Goal: Information Seeking & Learning: Check status

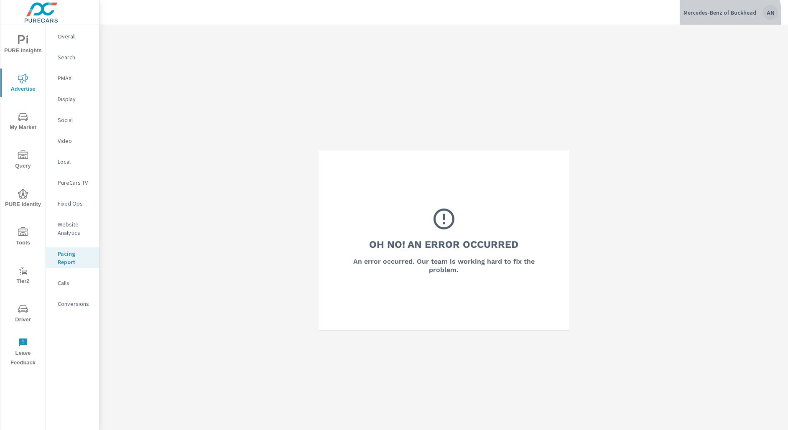
click at [726, 16] on p "Mercedes-Benz of Buckhead" at bounding box center [720, 13] width 73 height 8
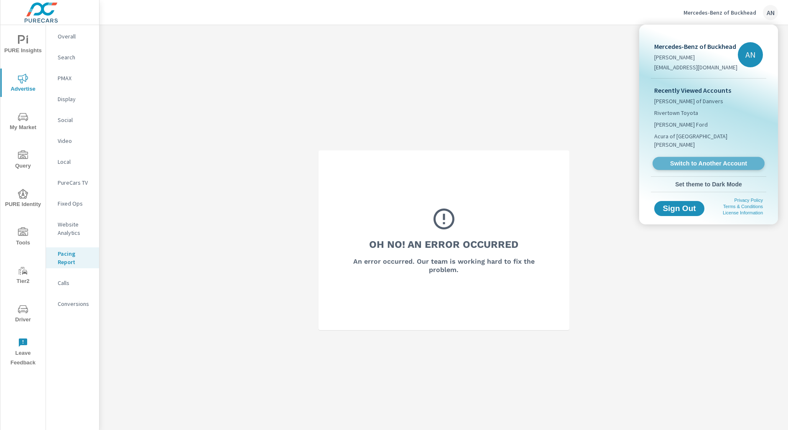
click at [711, 160] on span "Switch to Another Account" at bounding box center [708, 164] width 102 height 8
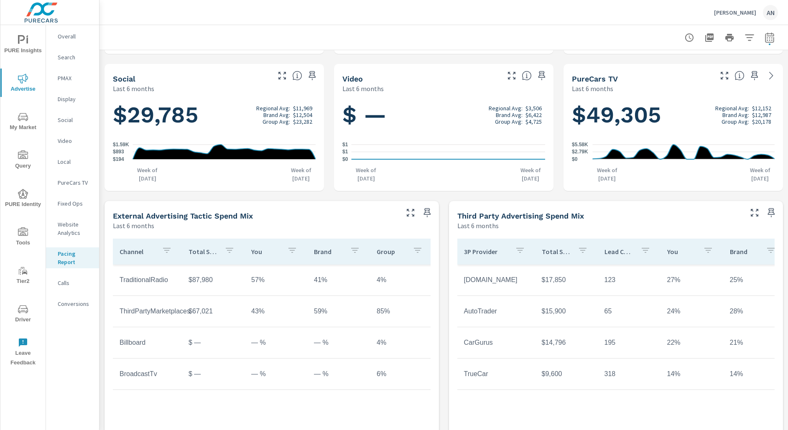
scroll to position [306, 0]
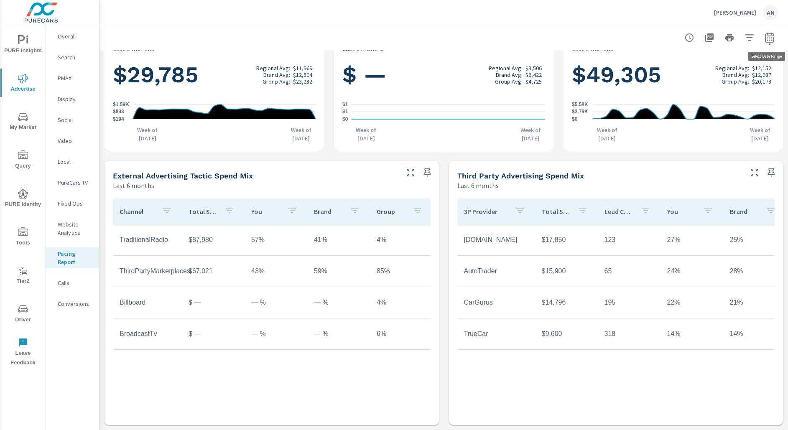
click at [771, 44] on button "button" at bounding box center [770, 37] width 17 height 17
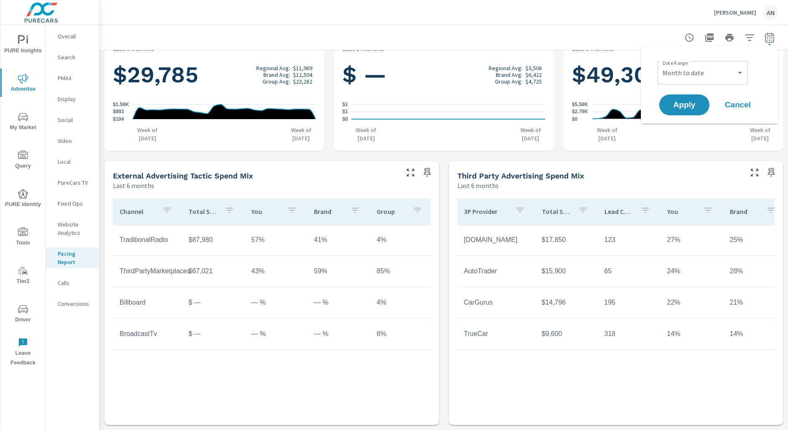
click at [705, 81] on div "Month to date Last month ​" at bounding box center [703, 72] width 90 height 23
click at [727, 77] on select "Month to date Last month" at bounding box center [703, 72] width 84 height 17
click at [661, 64] on select "Month to date Last month" at bounding box center [703, 72] width 84 height 17
select select "Last month"
click at [685, 105] on span "Apply" at bounding box center [685, 105] width 34 height 8
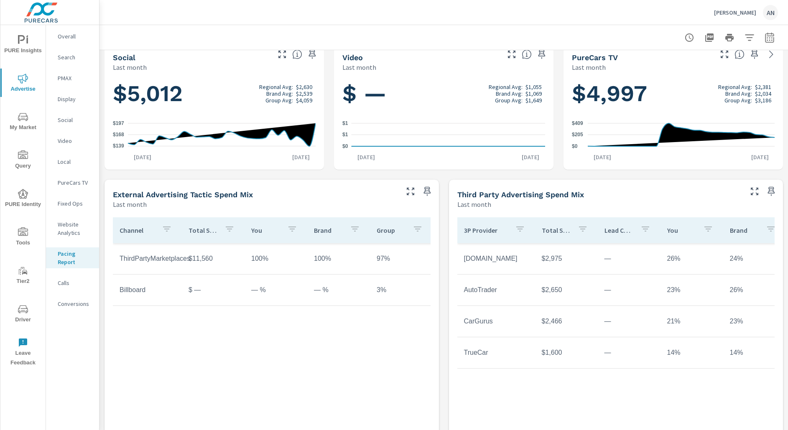
scroll to position [284, 0]
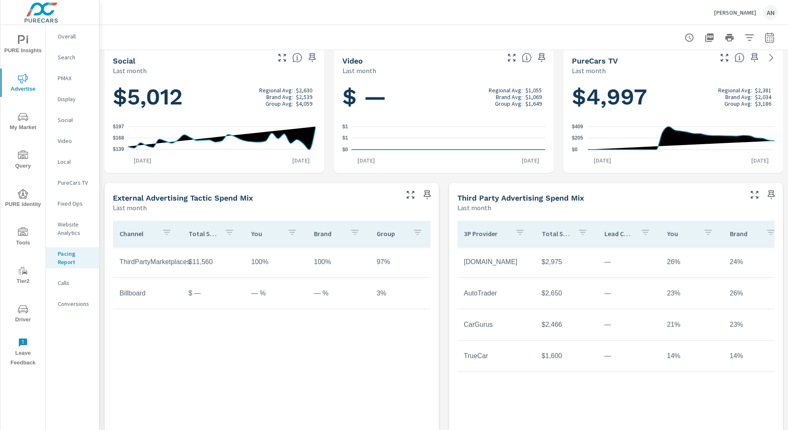
click at [317, 359] on div "Channel Total Spend You Brand Group ThirdPartyMarketplaces $11,560 100% 100% 97…" at bounding box center [272, 324] width 318 height 206
drag, startPoint x: 179, startPoint y: 256, endPoint x: 185, endPoint y: 274, distance: 18.9
click at [185, 274] on tr "ThirdPartyMarketplaces $11,560 100% 100% 97%" at bounding box center [273, 262] width 320 height 31
click at [182, 264] on td "$11,560" at bounding box center [213, 262] width 63 height 21
click at [412, 197] on icon "button" at bounding box center [411, 195] width 10 height 10
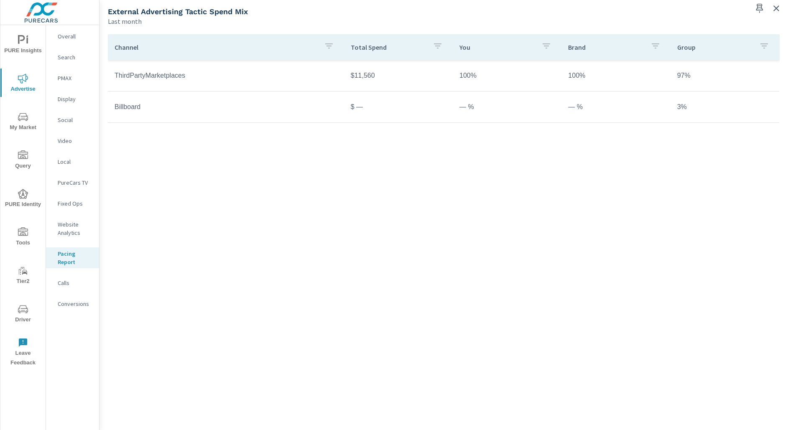
click at [160, 15] on h5 "External Advertising Tactic Spend Mix" at bounding box center [178, 11] width 140 height 9
click at [340, 266] on div "Channel Total Spend You Brand Group TraditionalRadio $87,980 57% 41% 4% ThirdPa…" at bounding box center [444, 221] width 672 height 375
click at [778, 12] on icon "button" at bounding box center [777, 8] width 10 height 10
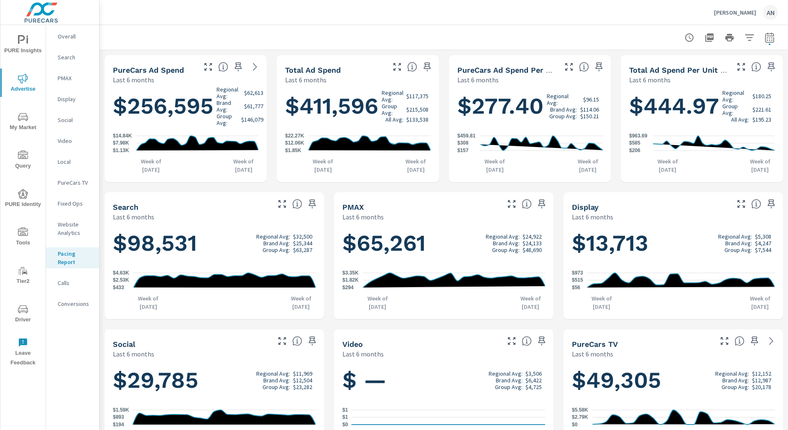
click at [777, 35] on button "button" at bounding box center [770, 37] width 17 height 17
select select "Last month"
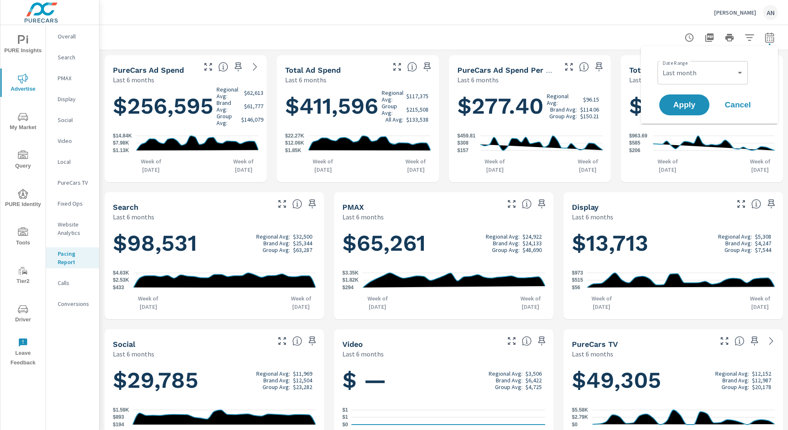
click at [777, 35] on button "button" at bounding box center [770, 37] width 17 height 17
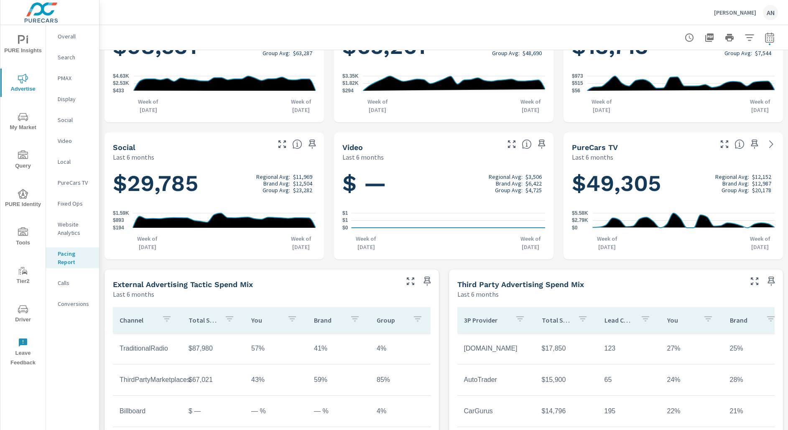
scroll to position [306, 0]
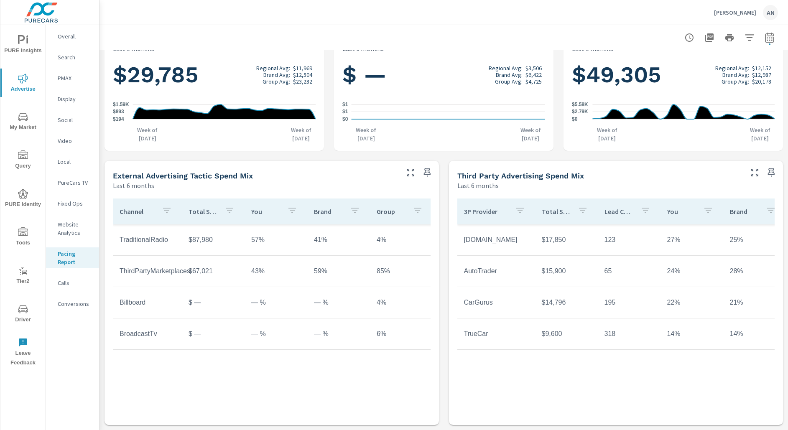
click at [364, 391] on div "Channel Total Spend You Brand Group TraditionalRadio $87,980 57% 41% 4% ThirdPa…" at bounding box center [272, 302] width 318 height 206
click at [587, 420] on div "3P Provider Total Spend Lead Count You Brand Group [DOMAIN_NAME] $17,850 123 27…" at bounding box center [617, 308] width 328 height 228
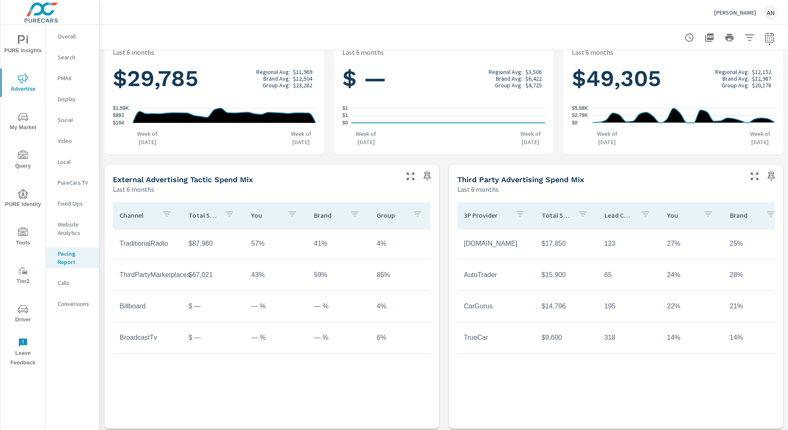
scroll to position [301, 0]
click at [768, 40] on icon "button" at bounding box center [770, 38] width 10 height 10
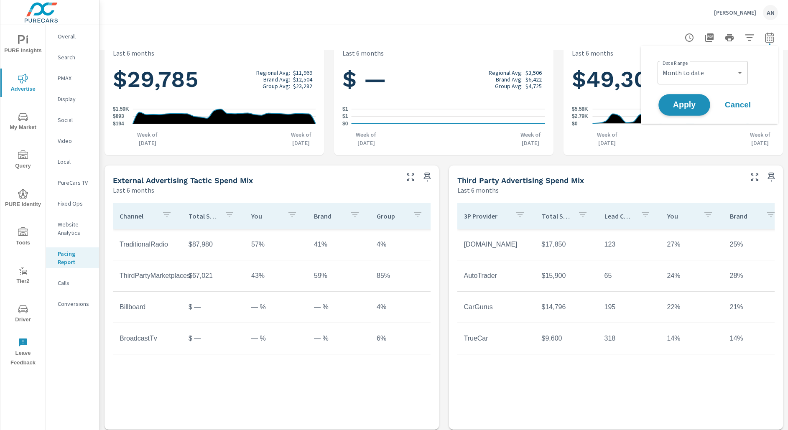
click at [688, 108] on span "Apply" at bounding box center [685, 105] width 34 height 8
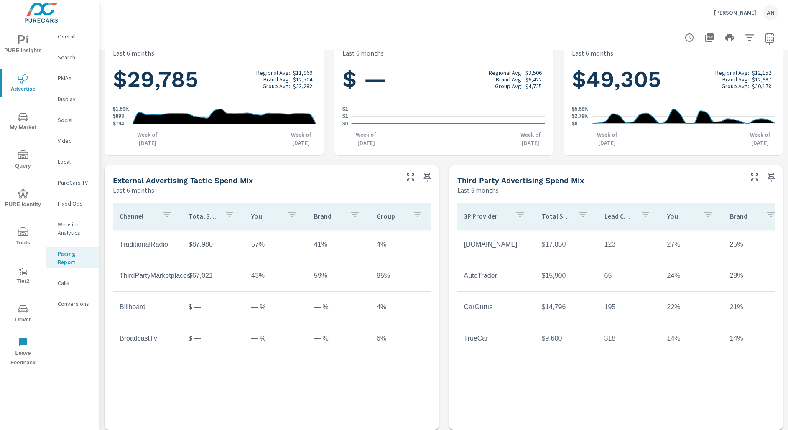
scroll to position [0, 0]
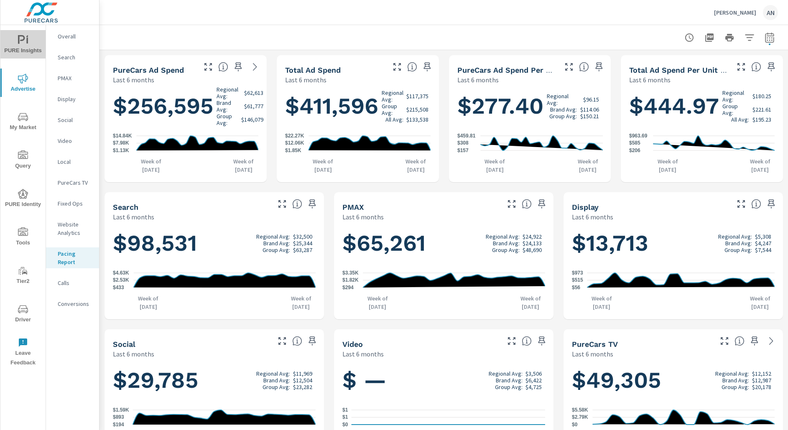
click at [28, 43] on icon "nav menu" at bounding box center [23, 40] width 10 height 10
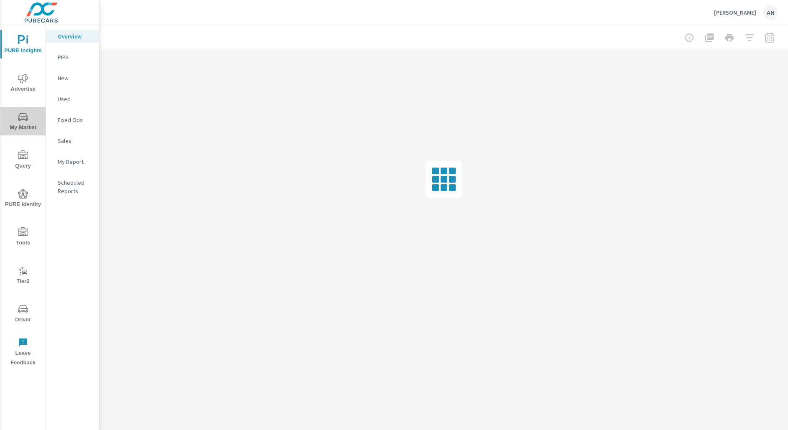
click at [28, 125] on span "My Market" at bounding box center [23, 122] width 40 height 20
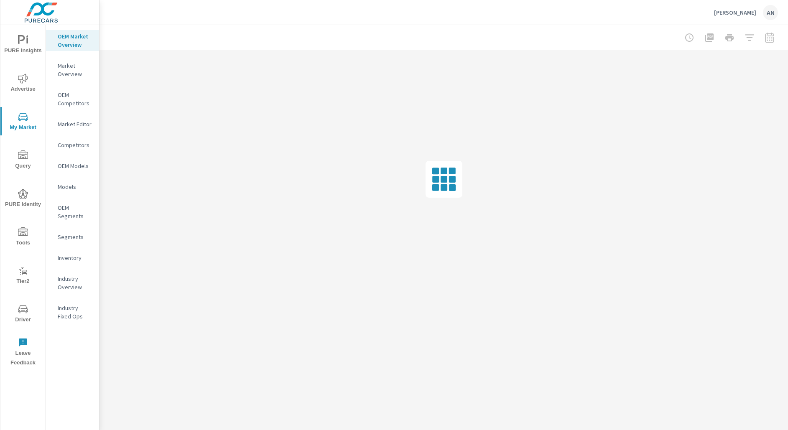
click at [23, 82] on icon "nav menu" at bounding box center [23, 79] width 10 height 10
click at [23, 114] on icon "nav menu" at bounding box center [23, 117] width 10 height 10
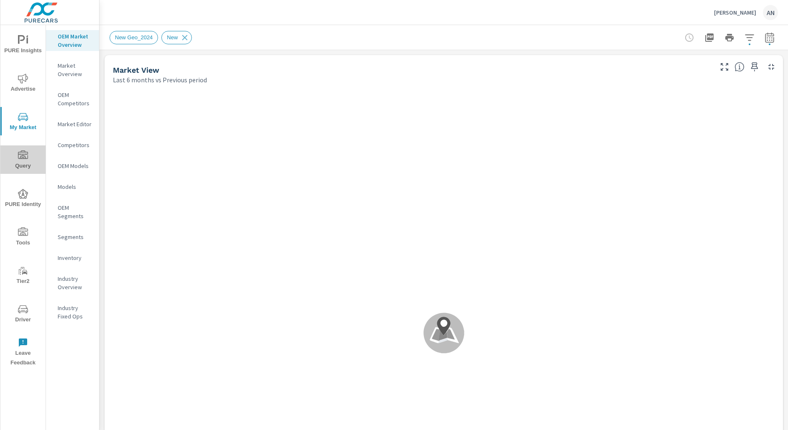
click at [22, 158] on icon "nav menu" at bounding box center [23, 155] width 10 height 8
click at [22, 43] on icon "nav menu" at bounding box center [23, 40] width 10 height 10
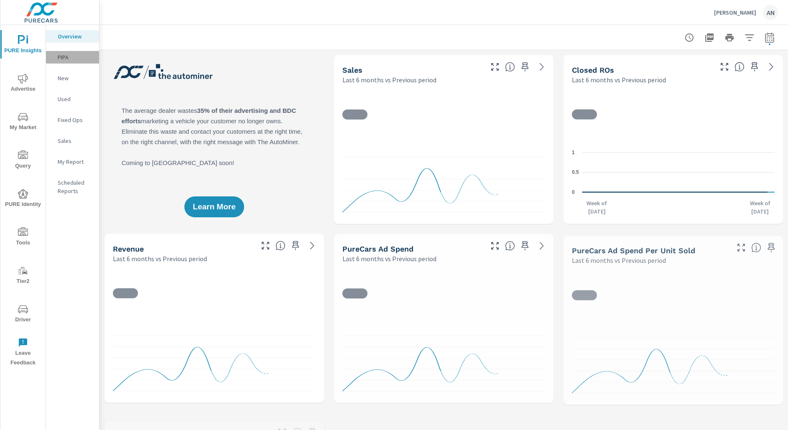
click at [68, 52] on div "PIPA" at bounding box center [72, 57] width 53 height 13
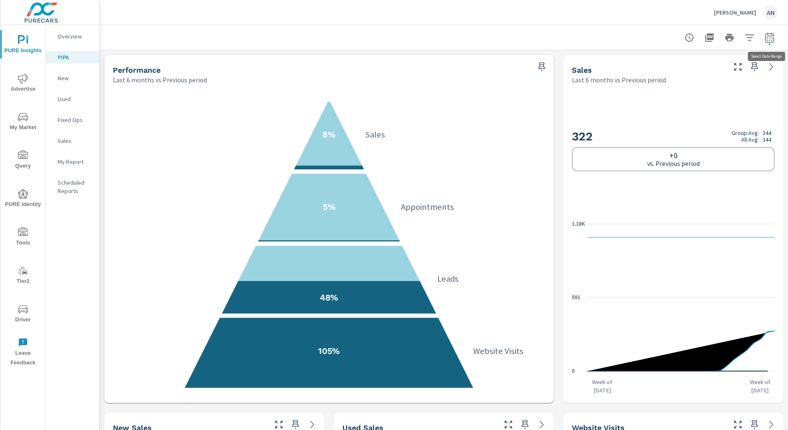
click at [771, 30] on button "button" at bounding box center [770, 37] width 17 height 17
select select "Last 6 months"
select select "Previous period"
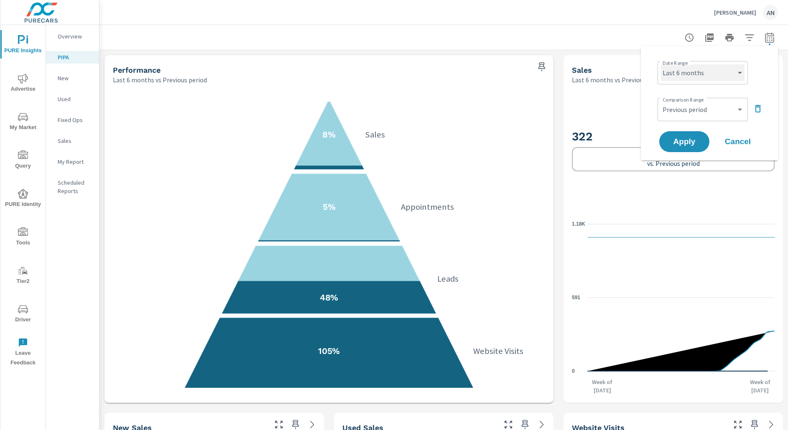
click at [711, 80] on select "Custom [DATE] Last week Last 7 days Last 14 days Last 30 days Last 45 days Last…" at bounding box center [703, 72] width 84 height 17
click at [661, 64] on select "Custom [DATE] Last week Last 7 days Last 14 days Last 30 days Last 45 days Last…" at bounding box center [703, 72] width 84 height 17
select select "Last month"
click at [689, 138] on span "Apply" at bounding box center [685, 142] width 34 height 8
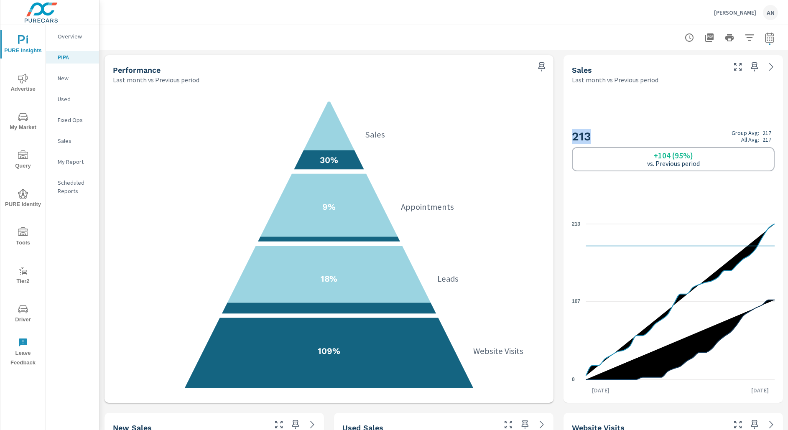
drag, startPoint x: 574, startPoint y: 136, endPoint x: 606, endPoint y: 136, distance: 31.8
click at [606, 136] on h2 "213 Group Avg: 217 All Avg: 217" at bounding box center [673, 136] width 203 height 15
drag, startPoint x: 606, startPoint y: 136, endPoint x: 609, endPoint y: 124, distance: 12.4
click at [609, 124] on div "213 Group Avg: 217 All Avg: 217 +104 (95%) vs. Previous period" at bounding box center [673, 150] width 203 height 115
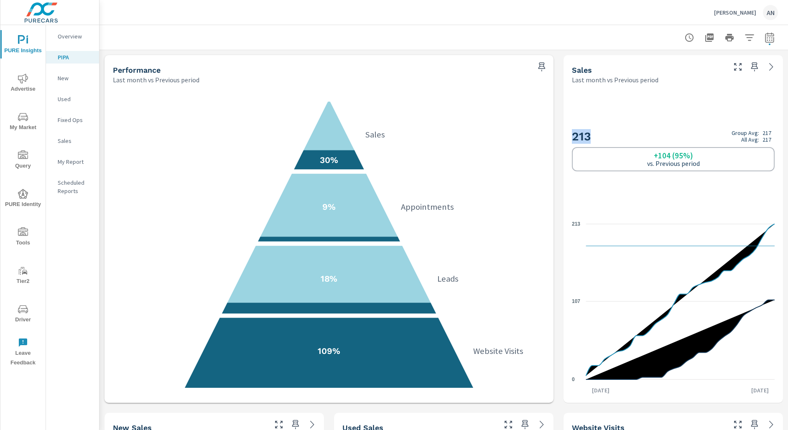
click at [609, 124] on div "213 Group Avg: 217 All Avg: 217 +104 (95%) vs. Previous period" at bounding box center [673, 150] width 203 height 115
drag, startPoint x: 609, startPoint y: 124, endPoint x: 609, endPoint y: 137, distance: 12.5
click at [609, 136] on div "213 Group Avg: 217 All Avg: 217 +104 (95%) vs. Previous period" at bounding box center [673, 150] width 203 height 115
click at [609, 137] on h2 "213 Group Avg: 217 All Avg: 217" at bounding box center [673, 136] width 203 height 15
drag, startPoint x: 609, startPoint y: 136, endPoint x: 609, endPoint y: 117, distance: 18.8
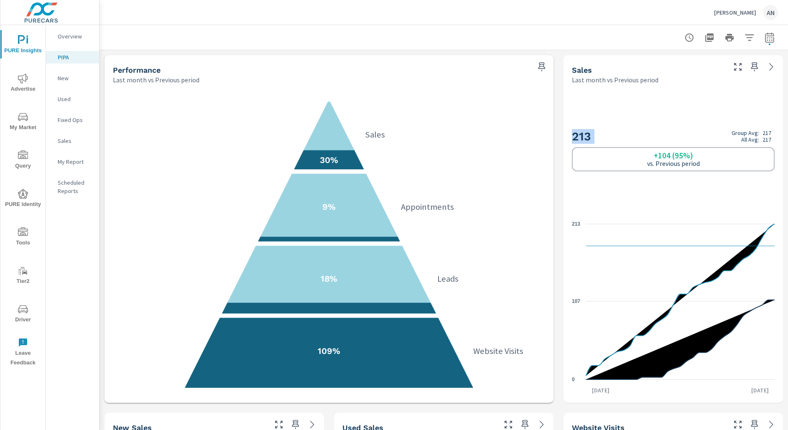
click at [609, 117] on div "213 Group Avg: 217 All Avg: 217 +104 (95%) vs. Previous period" at bounding box center [673, 150] width 203 height 115
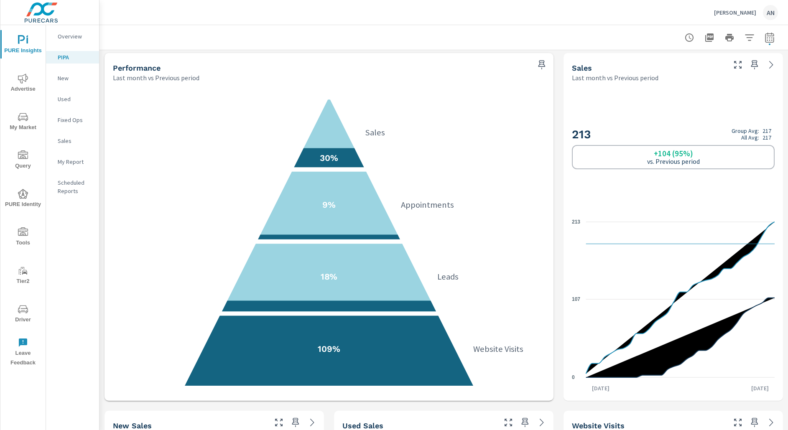
click at [748, 10] on p "[PERSON_NAME]" at bounding box center [735, 13] width 42 height 8
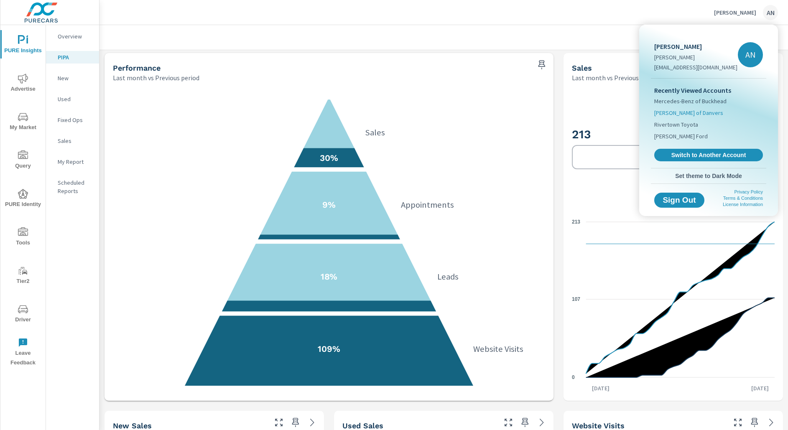
click at [699, 117] on span "[PERSON_NAME] of Danvers" at bounding box center [689, 113] width 69 height 8
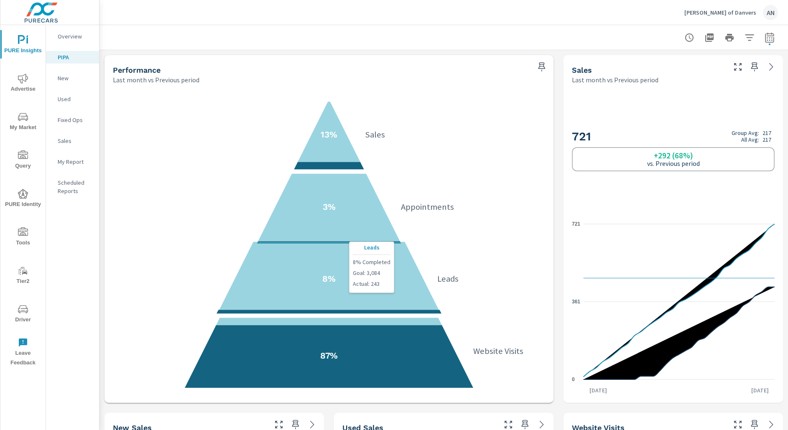
click at [372, 293] on polygon at bounding box center [328, 280] width 227 height 76
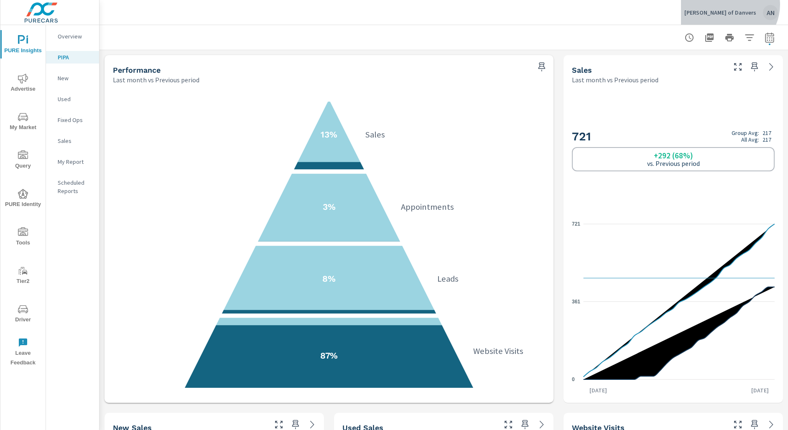
click at [748, 5] on div "[PERSON_NAME] of Danvers AN" at bounding box center [732, 12] width 94 height 15
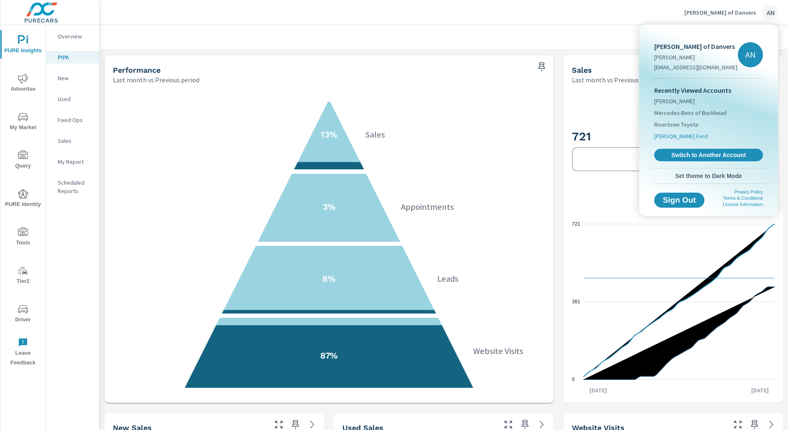
click at [691, 135] on span "[PERSON_NAME] Ford" at bounding box center [682, 136] width 54 height 8
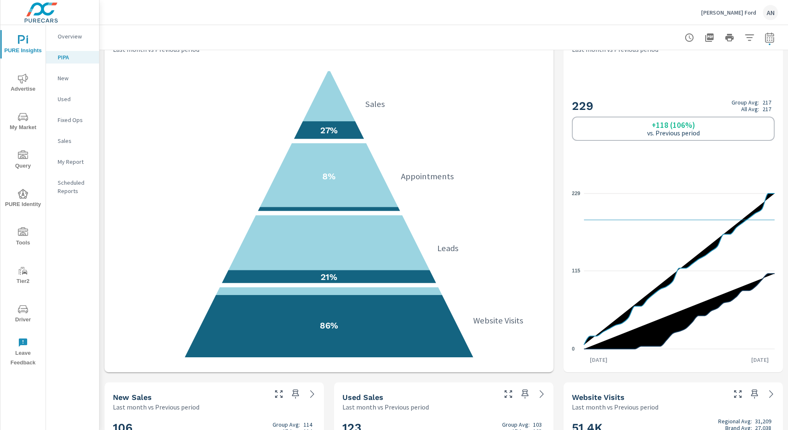
scroll to position [31, 0]
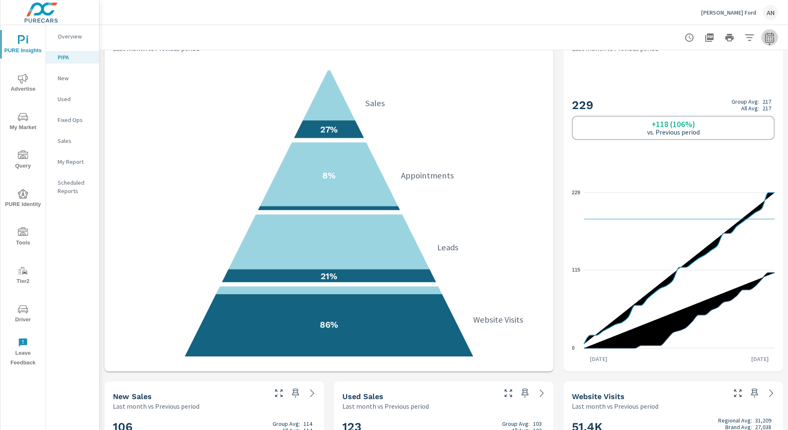
click at [770, 36] on icon "button" at bounding box center [769, 37] width 9 height 10
select select "Last month"
select select "Previous period"
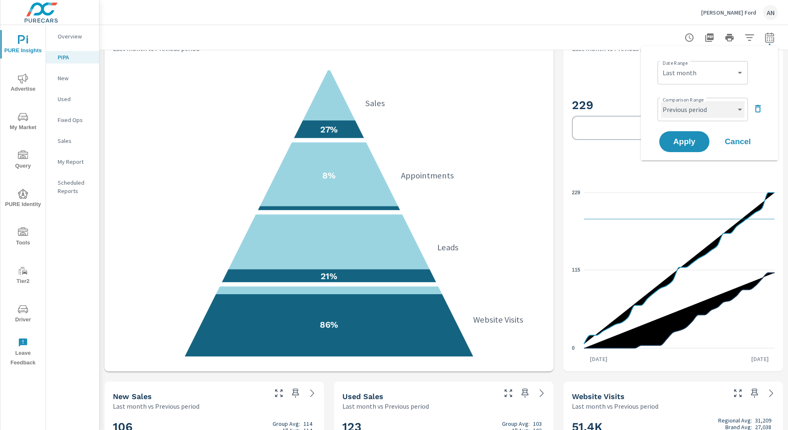
click at [719, 102] on select "Custom Previous period Previous month Previous year" at bounding box center [703, 109] width 84 height 17
click at [725, 72] on select "Custom [DATE] Last week Last 7 days Last 14 days Last 30 days Last 45 days Last…" at bounding box center [703, 72] width 84 height 17
click at [661, 64] on select "Custom [DATE] Last week Last 7 days Last 14 days Last 30 days Last 45 days Last…" at bounding box center [703, 72] width 84 height 17
select select "Month to date"
click at [759, 109] on icon "button" at bounding box center [758, 109] width 10 height 10
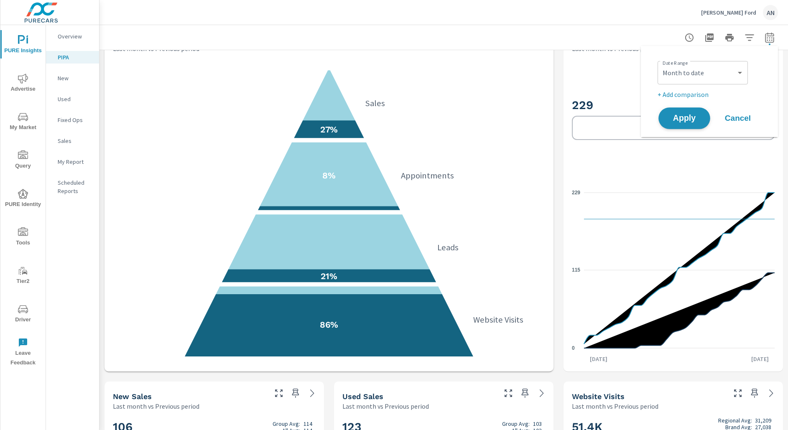
click at [695, 115] on span "Apply" at bounding box center [685, 119] width 34 height 8
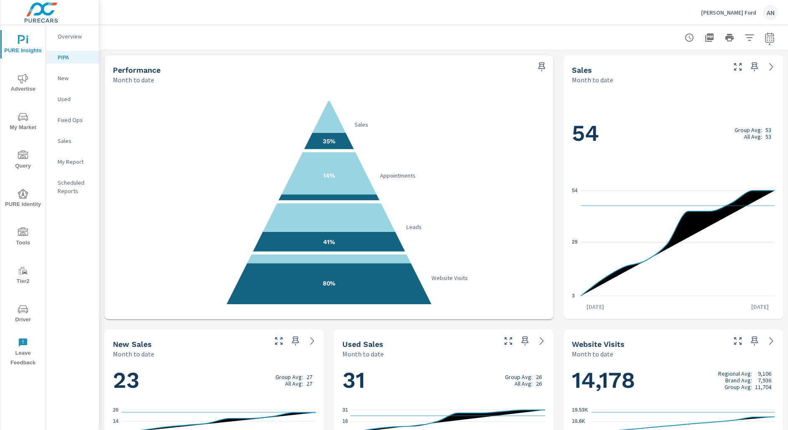
click at [28, 128] on span "My Market" at bounding box center [23, 122] width 40 height 20
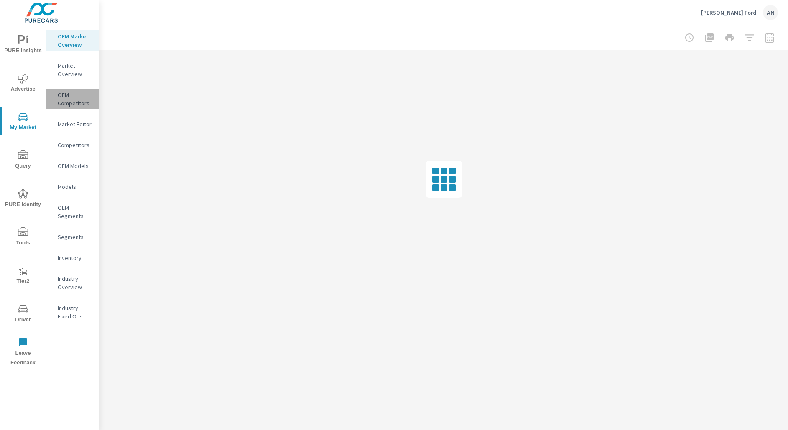
click at [72, 92] on p "OEM Competitors" at bounding box center [75, 99] width 35 height 17
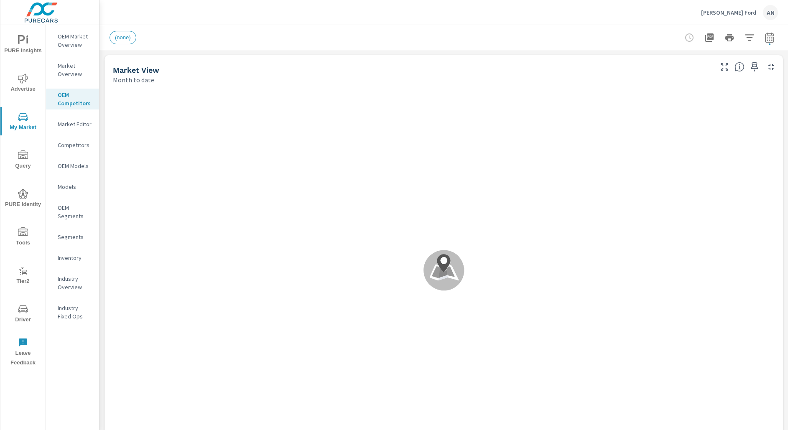
click at [77, 258] on p "Inventory" at bounding box center [75, 258] width 35 height 8
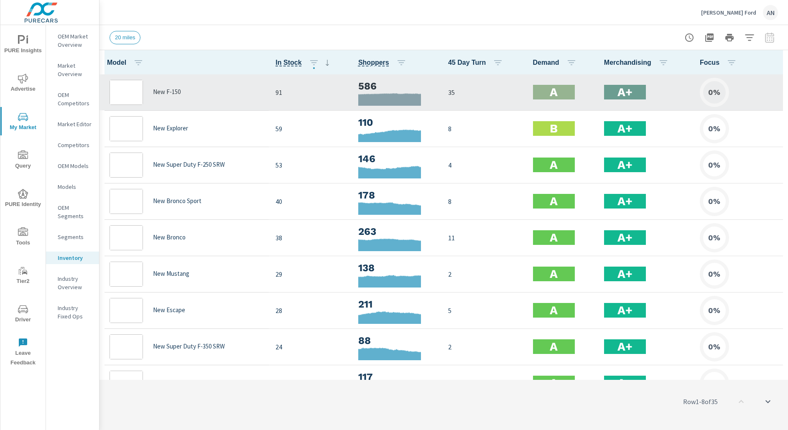
scroll to position [0, 0]
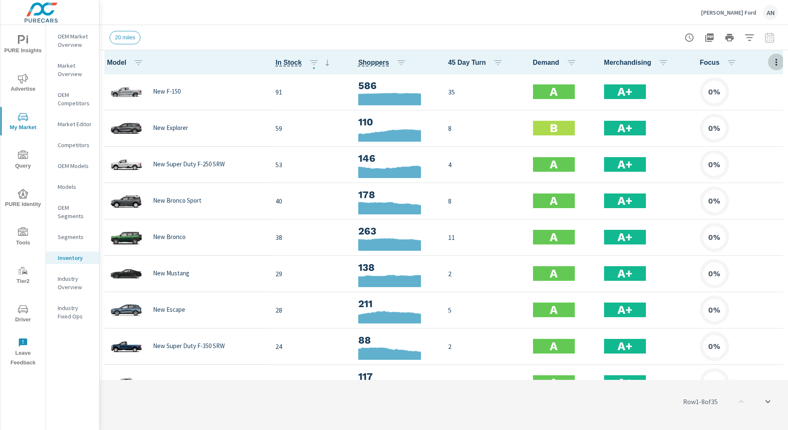
click at [777, 63] on icon "button" at bounding box center [777, 62] width 2 height 7
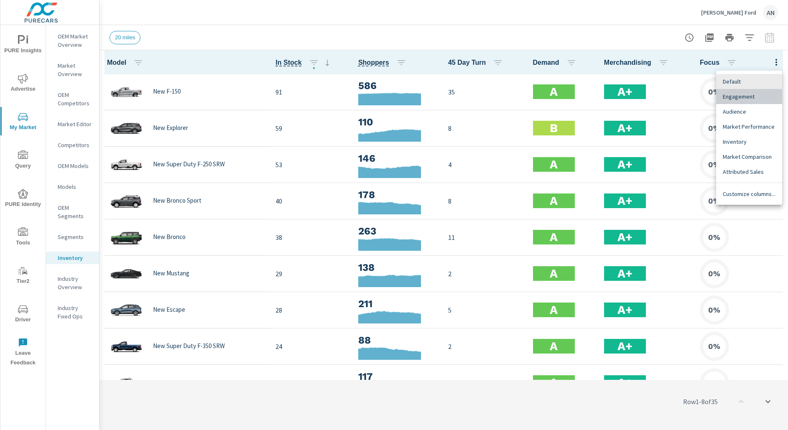
click at [756, 97] on span "Engagement" at bounding box center [749, 96] width 53 height 8
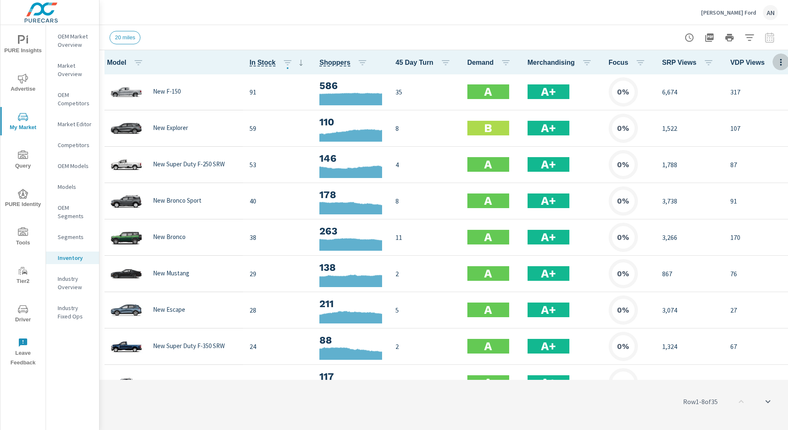
click at [781, 58] on icon "button" at bounding box center [781, 62] width 10 height 10
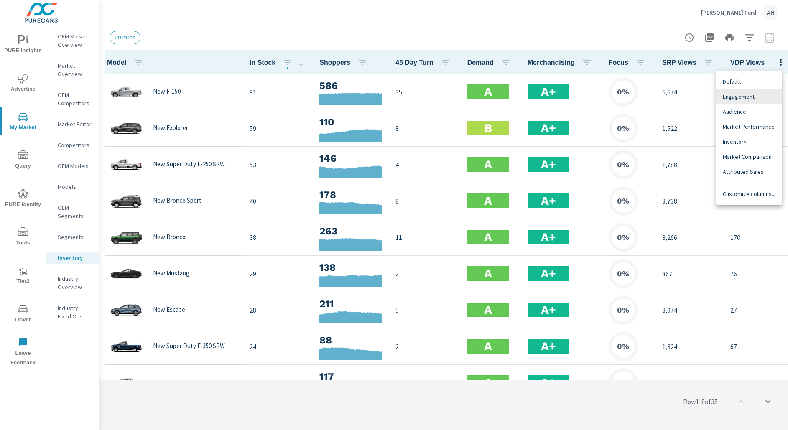
click at [749, 133] on div "Market Performance" at bounding box center [749, 126] width 66 height 15
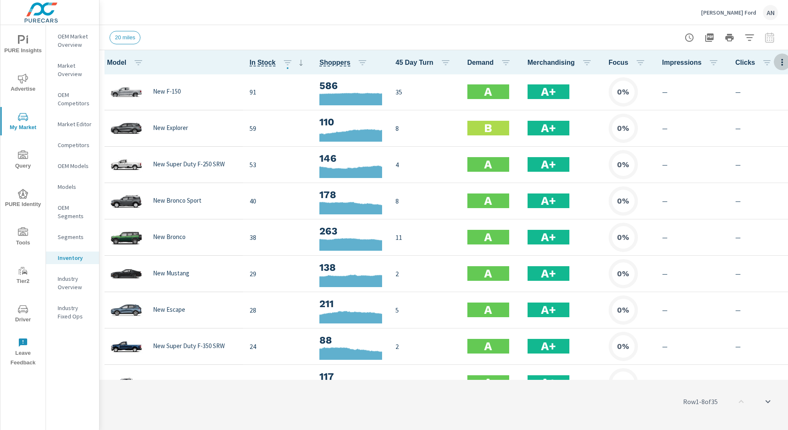
click at [780, 64] on icon "button" at bounding box center [783, 62] width 10 height 10
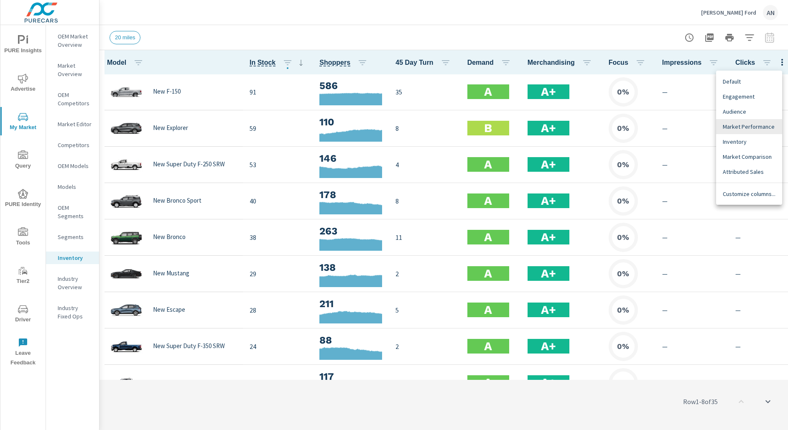
click at [766, 138] on span "Inventory" at bounding box center [749, 142] width 53 height 8
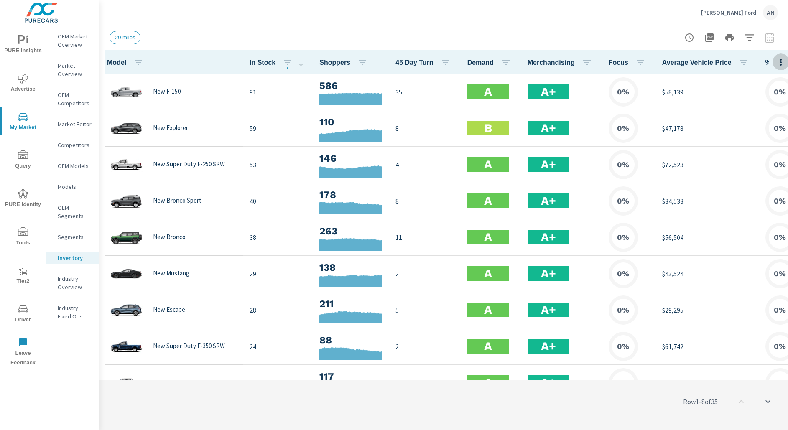
click at [780, 65] on icon "button" at bounding box center [781, 62] width 2 height 7
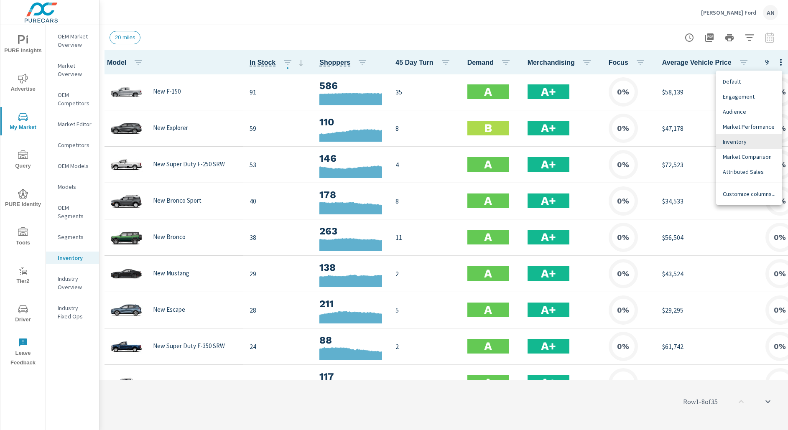
click at [756, 154] on span "Market Comparison" at bounding box center [749, 157] width 53 height 8
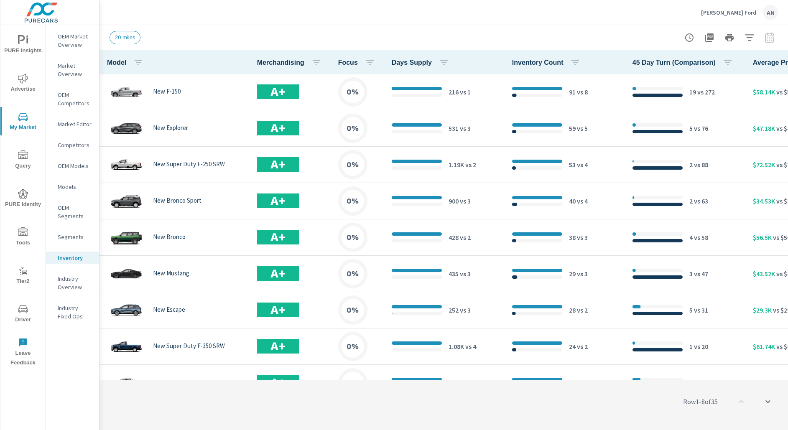
scroll to position [0, 330]
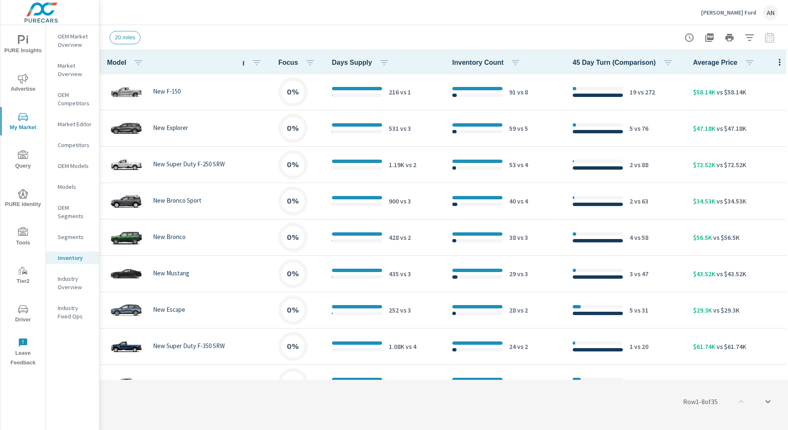
click at [776, 61] on icon "button" at bounding box center [780, 62] width 10 height 10
click at [752, 174] on span "Attributed Sales" at bounding box center [749, 172] width 53 height 8
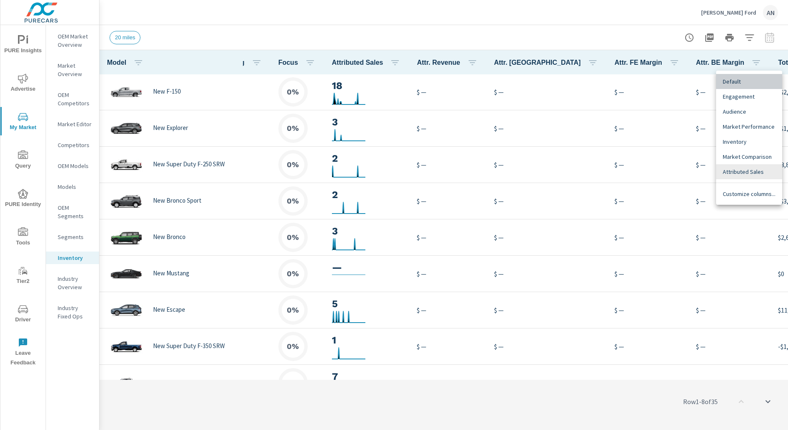
click at [767, 83] on span "Default" at bounding box center [749, 81] width 53 height 8
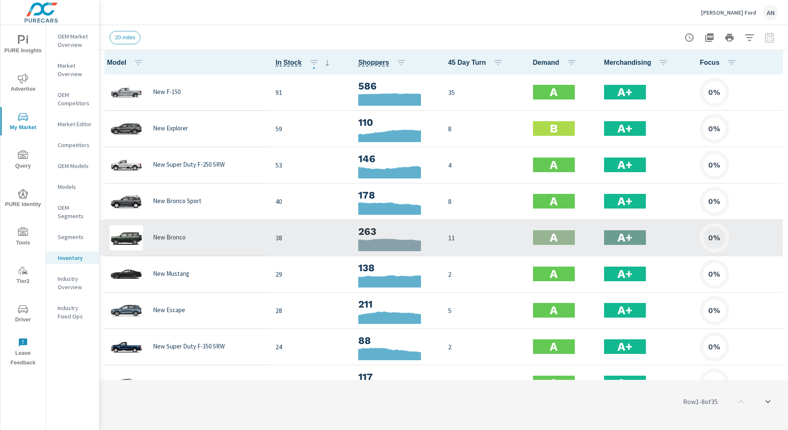
scroll to position [8, 0]
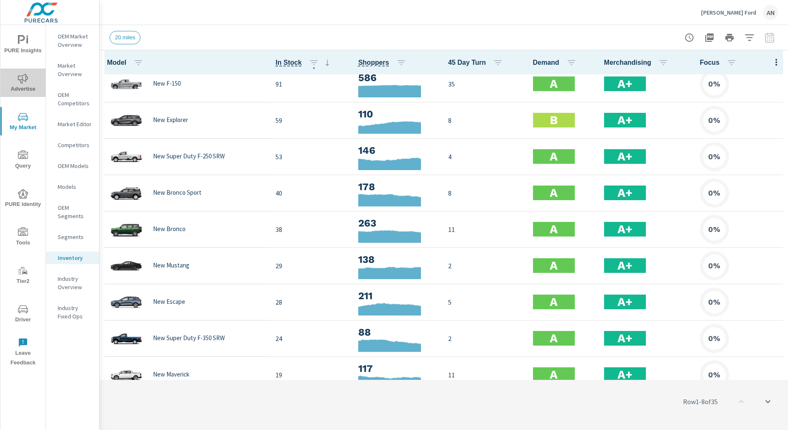
click at [18, 74] on icon "nav menu" at bounding box center [23, 79] width 10 height 10
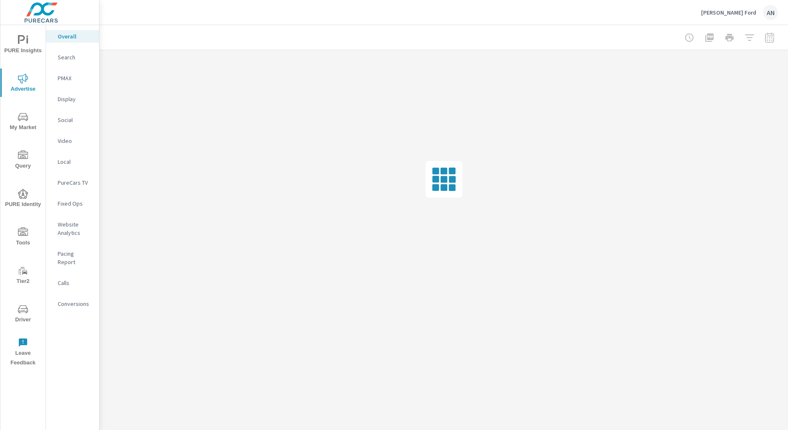
click at [68, 254] on p "Pacing Report" at bounding box center [75, 258] width 35 height 17
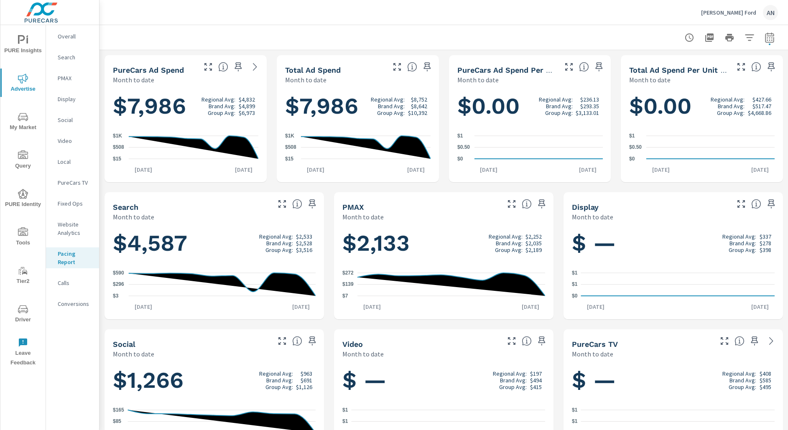
click at [766, 46] on div at bounding box center [729, 37] width 97 height 17
click at [766, 45] on div at bounding box center [729, 37] width 97 height 17
click at [767, 43] on button "button" at bounding box center [770, 37] width 17 height 17
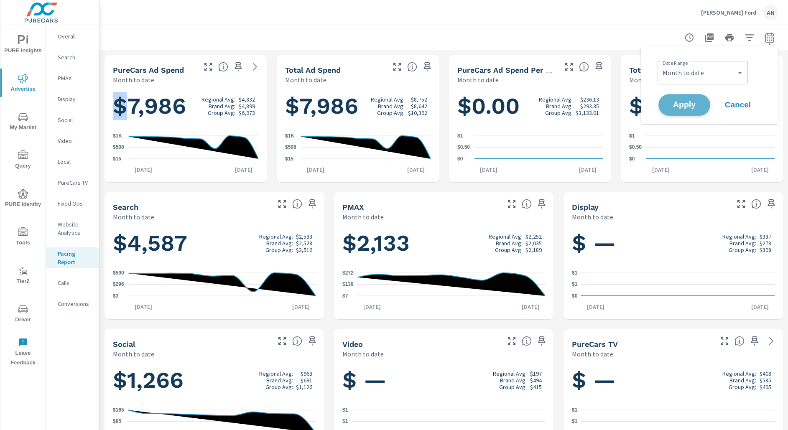
click at [693, 100] on button "Apply" at bounding box center [685, 105] width 52 height 22
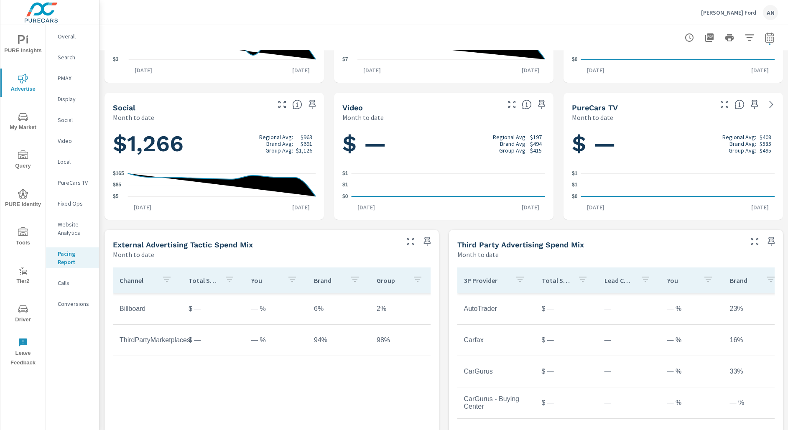
scroll to position [306, 0]
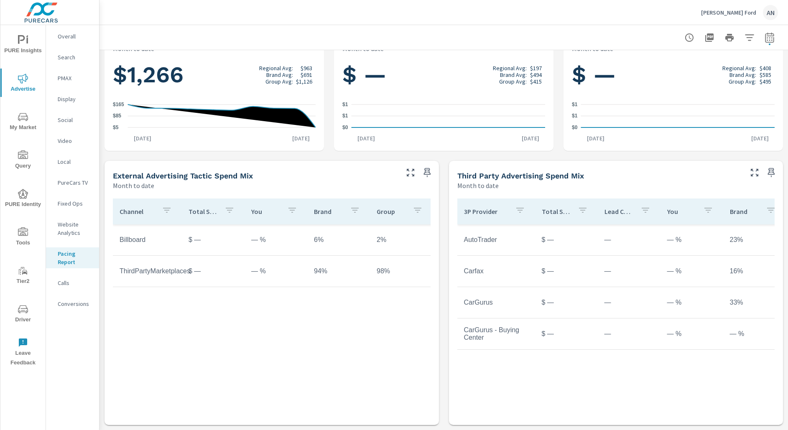
click at [281, 333] on div "Channel Total Spend You Brand Group Billboard $ — — % 6% 2% ThirdPartyMarketpla…" at bounding box center [272, 302] width 318 height 206
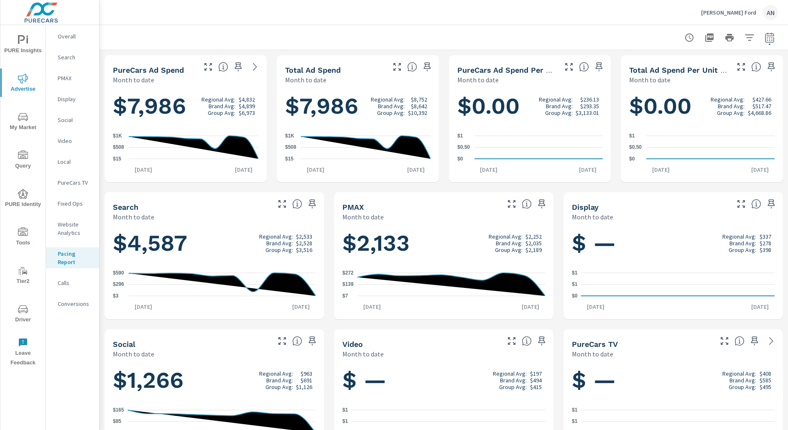
click at [747, 13] on p "[PERSON_NAME] Ford" at bounding box center [728, 13] width 55 height 8
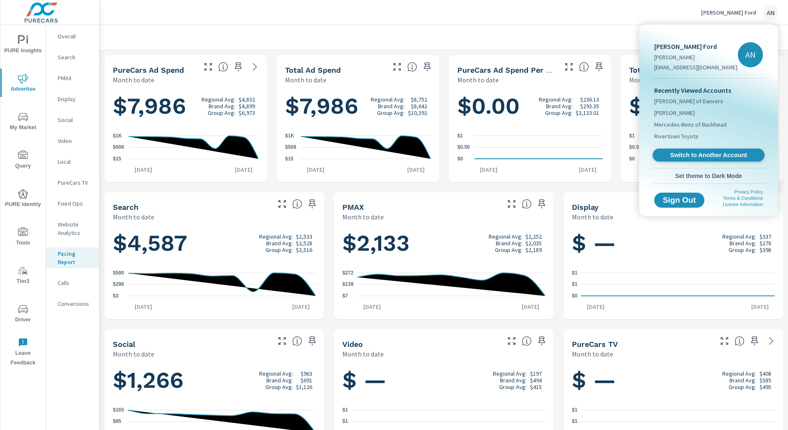
click at [693, 152] on span "Switch to Another Account" at bounding box center [708, 155] width 102 height 8
